Goal: Task Accomplishment & Management: Complete application form

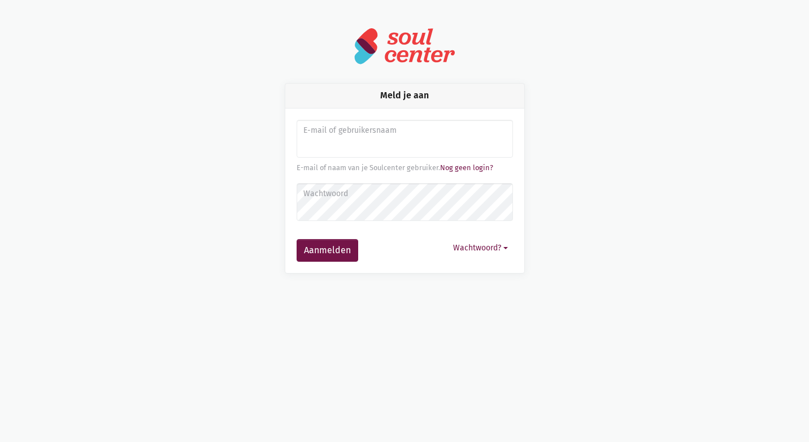
click at [377, 141] on input "Aanmelden" at bounding box center [405, 139] width 216 height 38
click at [609, 168] on div "Meld je aan E-mail of gebruikersnaam E-mail of naam van je Soulcenter gebruiker…" at bounding box center [404, 178] width 644 height 190
click at [414, 140] on input "Aanmelden" at bounding box center [405, 139] width 216 height 38
type input "[EMAIL_ADDRESS][DOMAIN_NAME]"
click at [297, 239] on button "Aanmelden" at bounding box center [328, 250] width 62 height 23
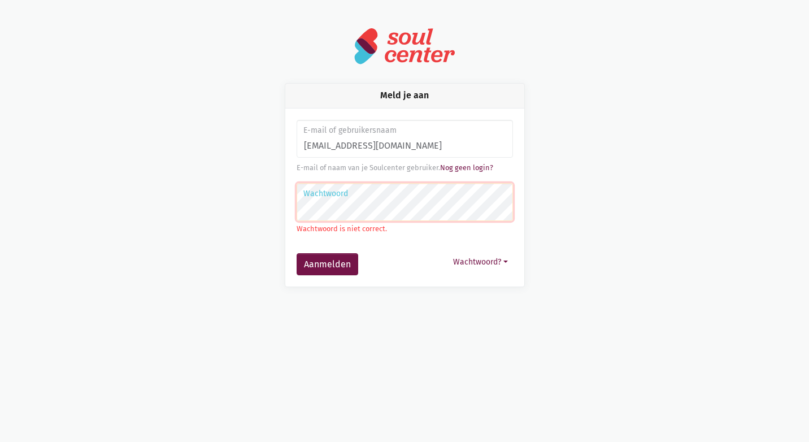
click at [297, 253] on button "Aanmelden" at bounding box center [328, 264] width 62 height 23
click at [471, 169] on link "Nog geen login?" at bounding box center [466, 167] width 53 height 8
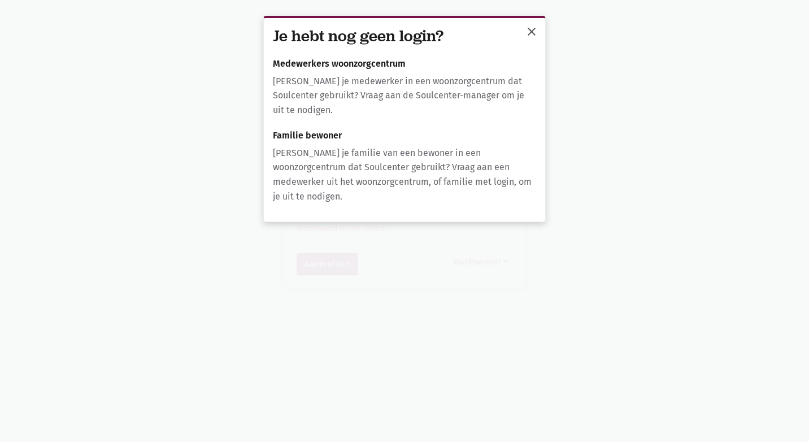
click at [531, 28] on span "close" at bounding box center [532, 32] width 14 height 14
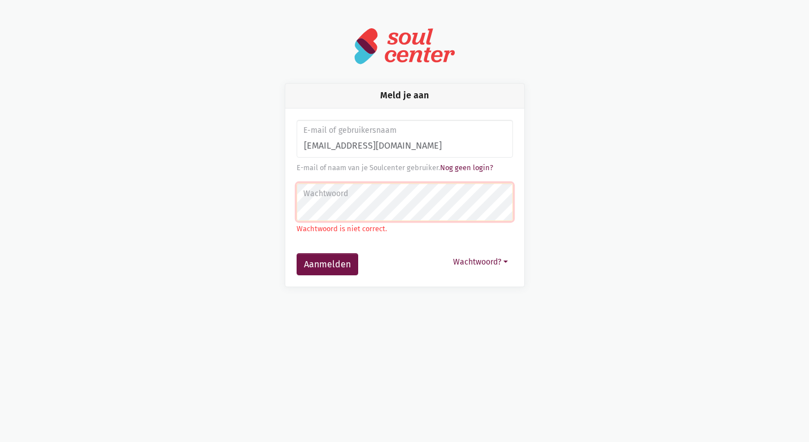
click at [524, 58] on div at bounding box center [405, 48] width 616 height 42
